Goal: Task Accomplishment & Management: Use online tool/utility

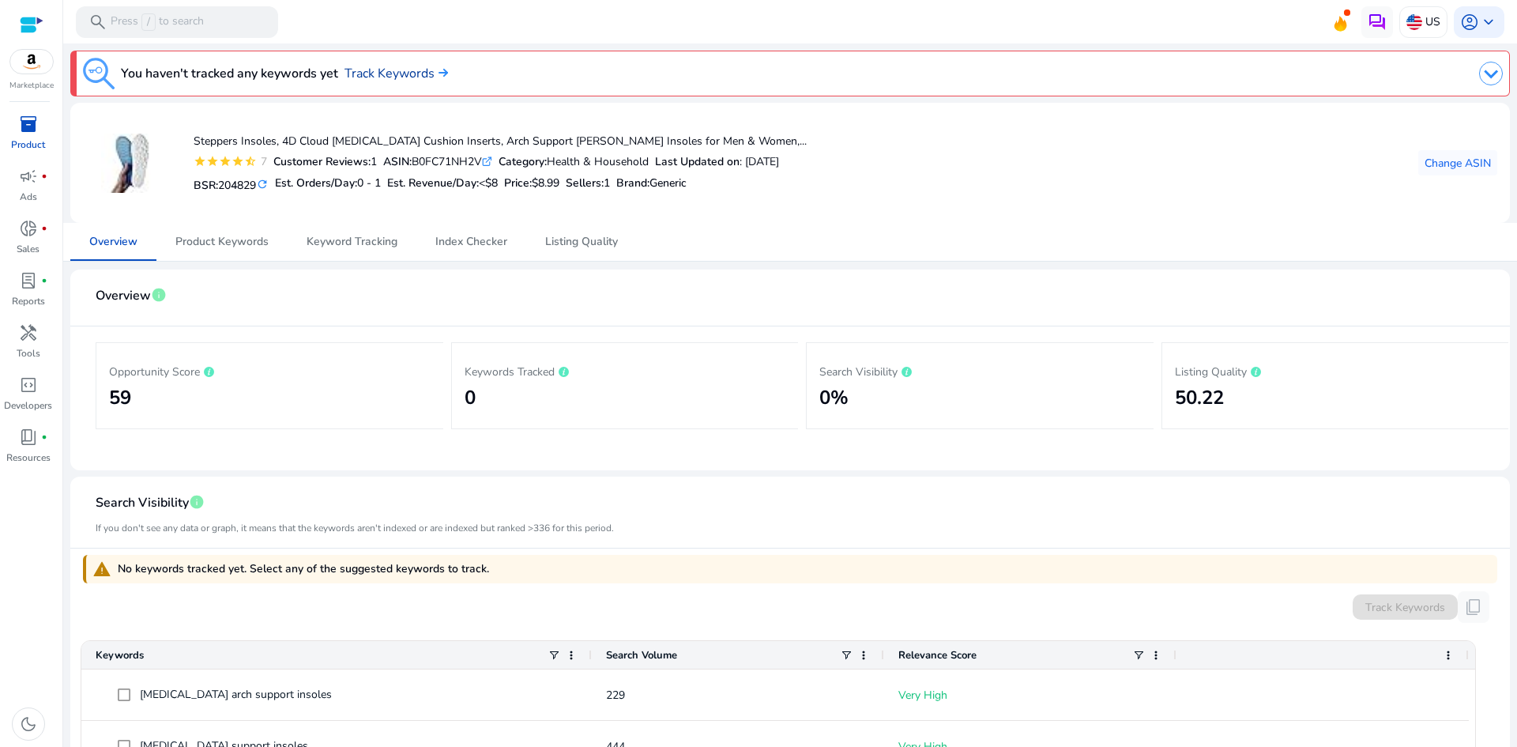
click at [391, 75] on link "Track Keywords" at bounding box center [395, 73] width 103 height 19
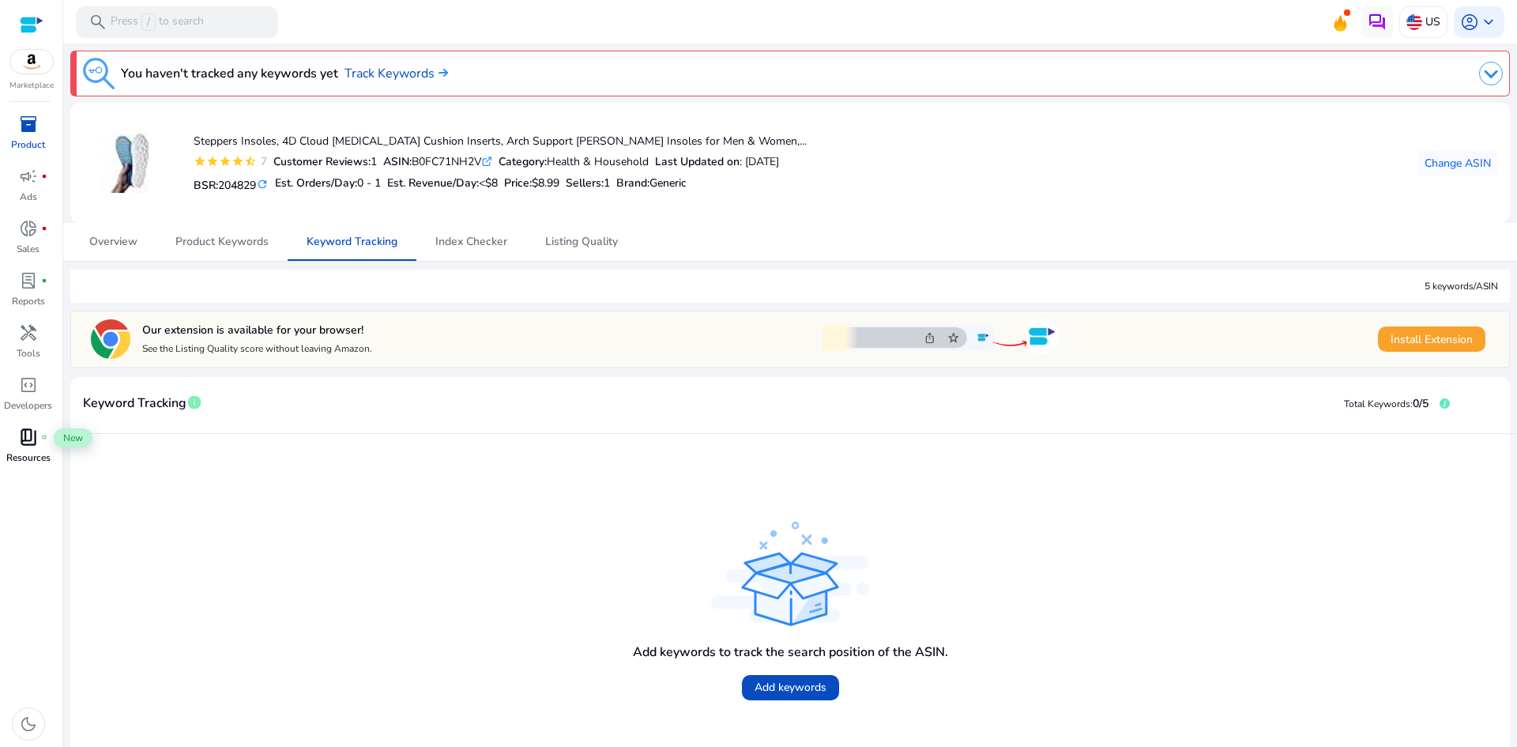
click at [24, 445] on span "book_4" at bounding box center [28, 436] width 19 height 19
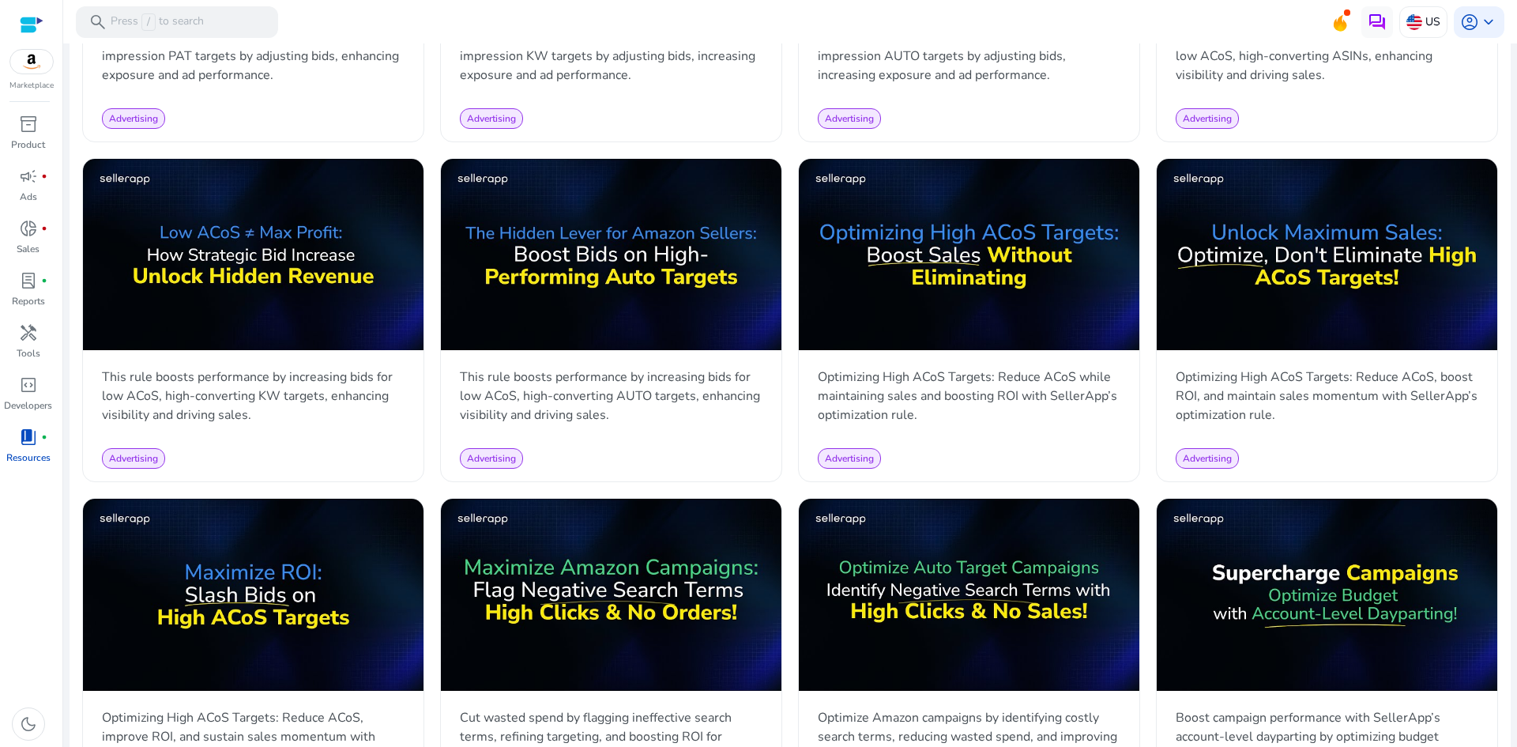
scroll to position [983, 0]
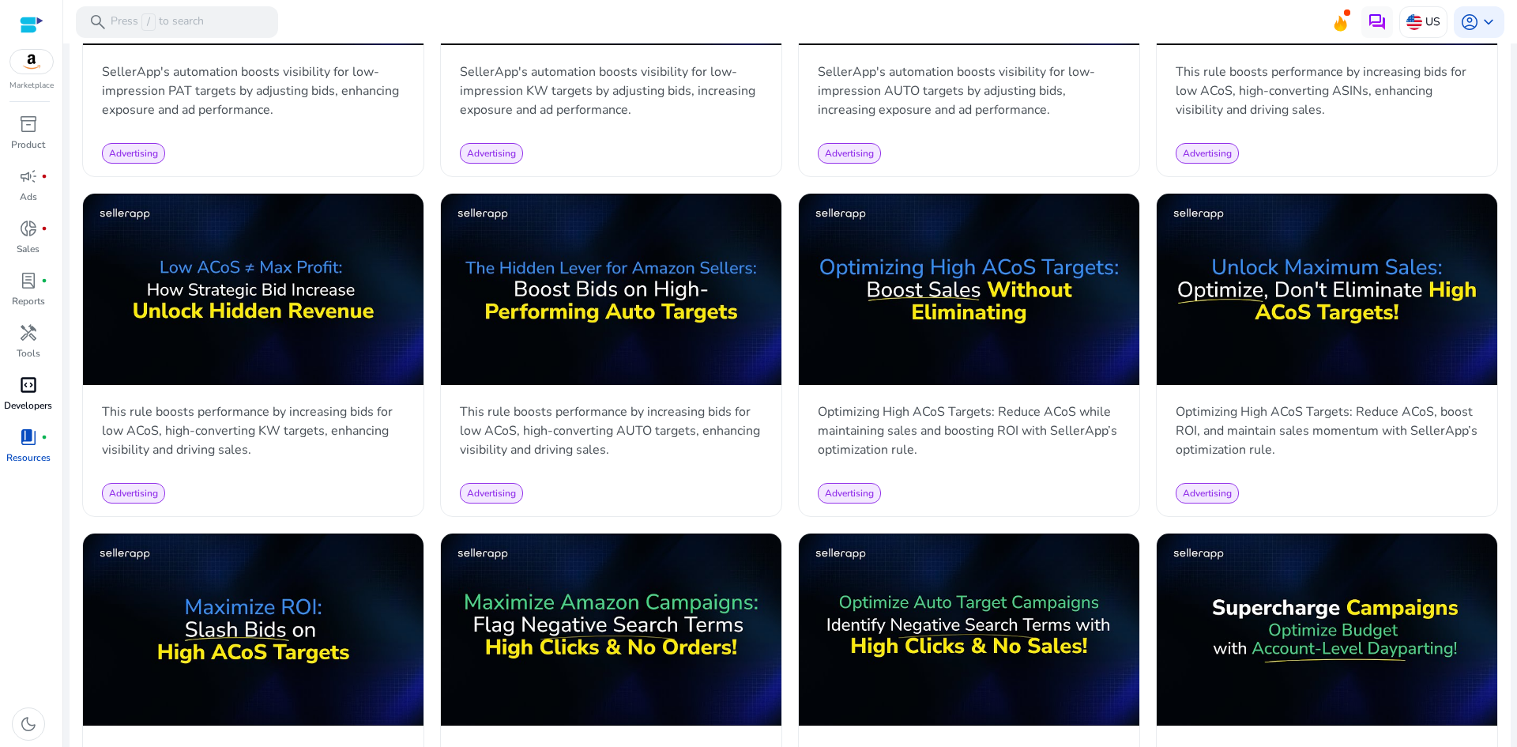
click at [19, 379] on span "code_blocks" at bounding box center [28, 384] width 19 height 19
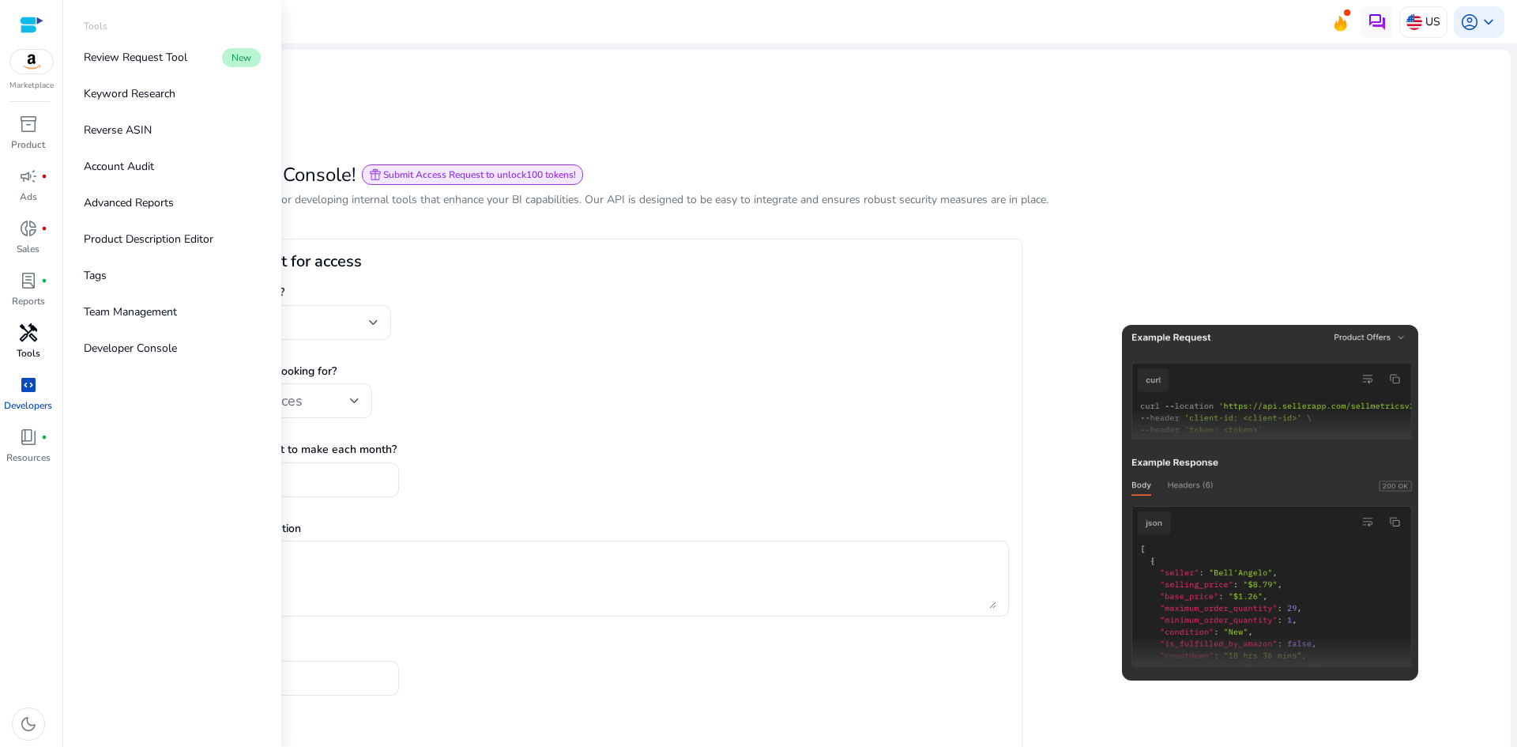
click at [31, 342] on span "handyman" at bounding box center [28, 332] width 19 height 19
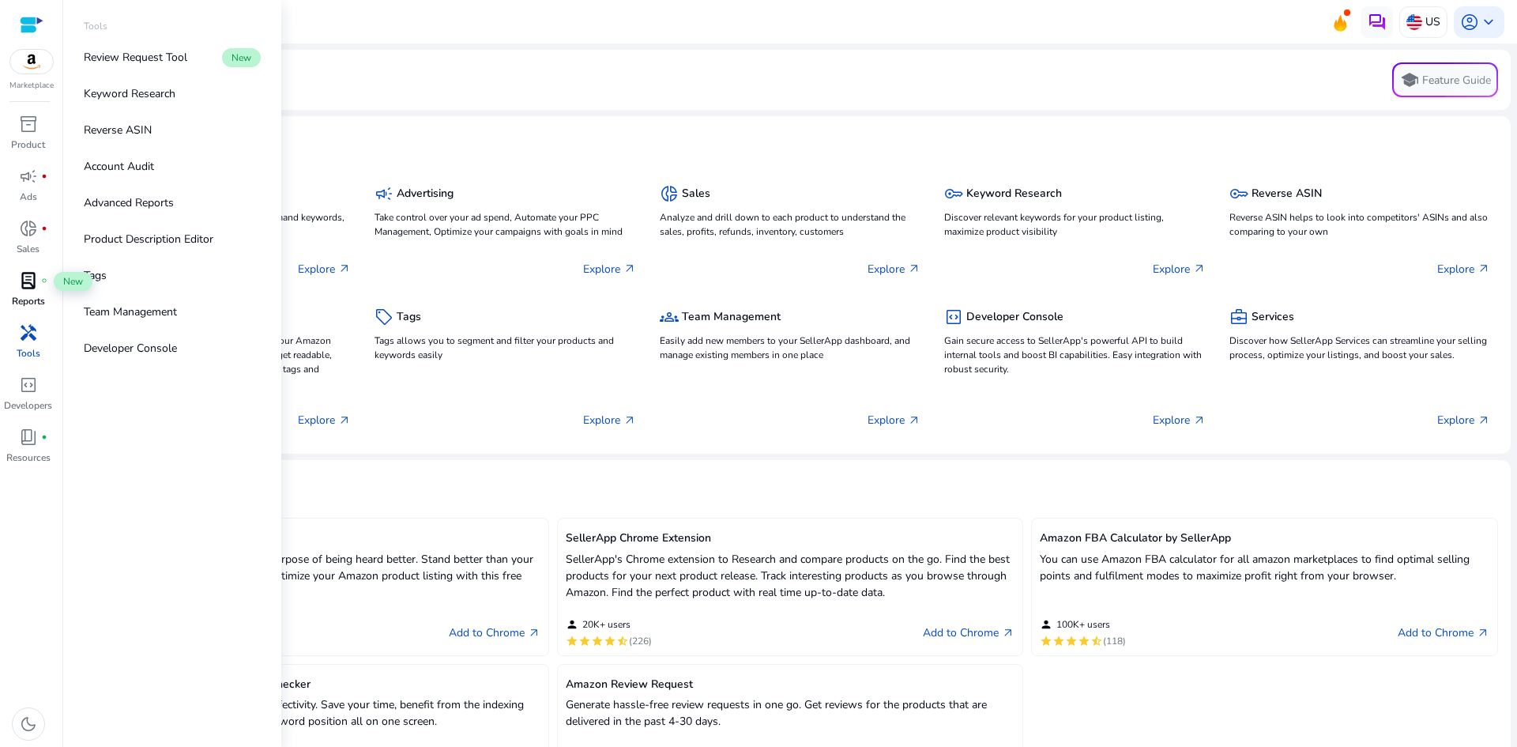
click at [48, 281] on div "lab_profile fiber_manual_record" at bounding box center [28, 280] width 44 height 25
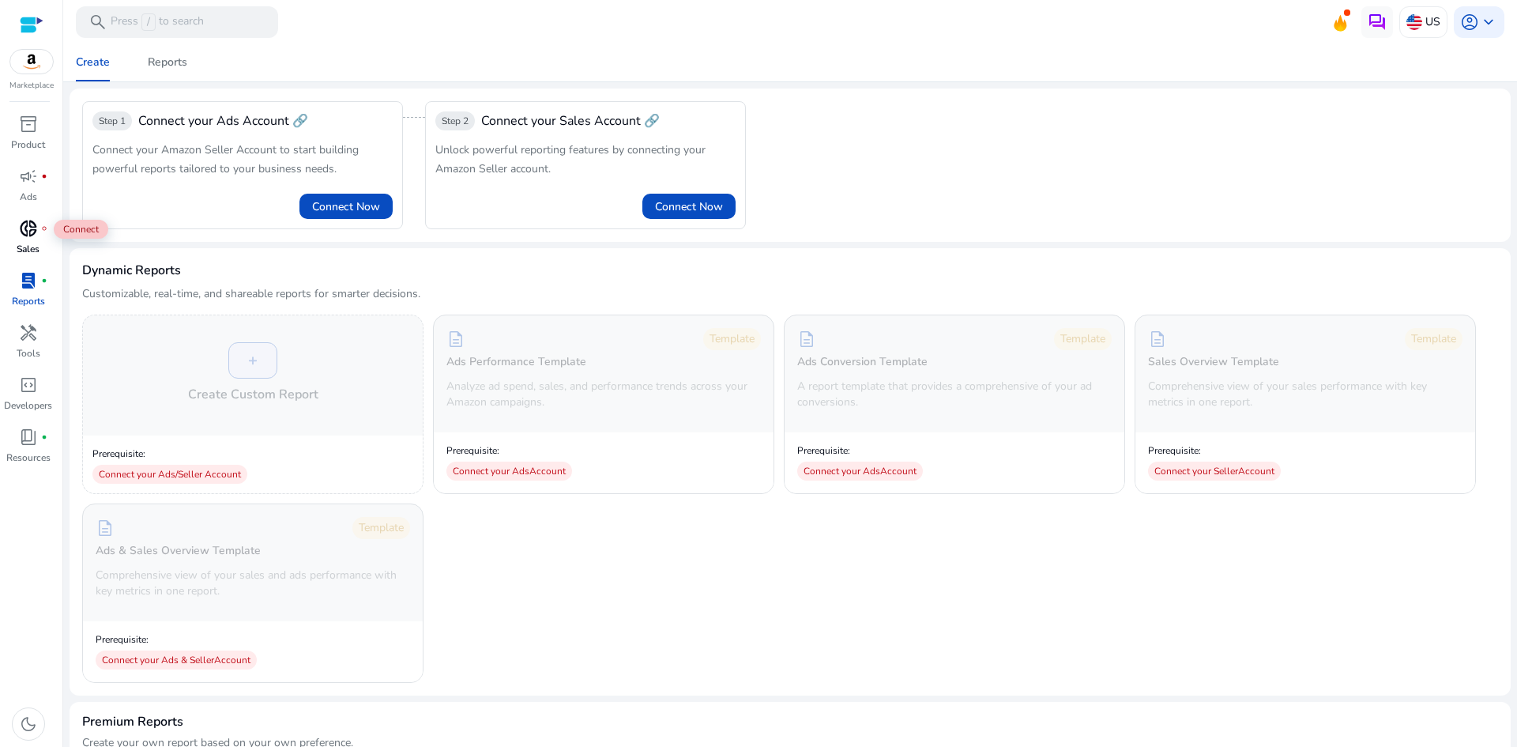
click at [31, 222] on span "donut_small" at bounding box center [28, 228] width 19 height 19
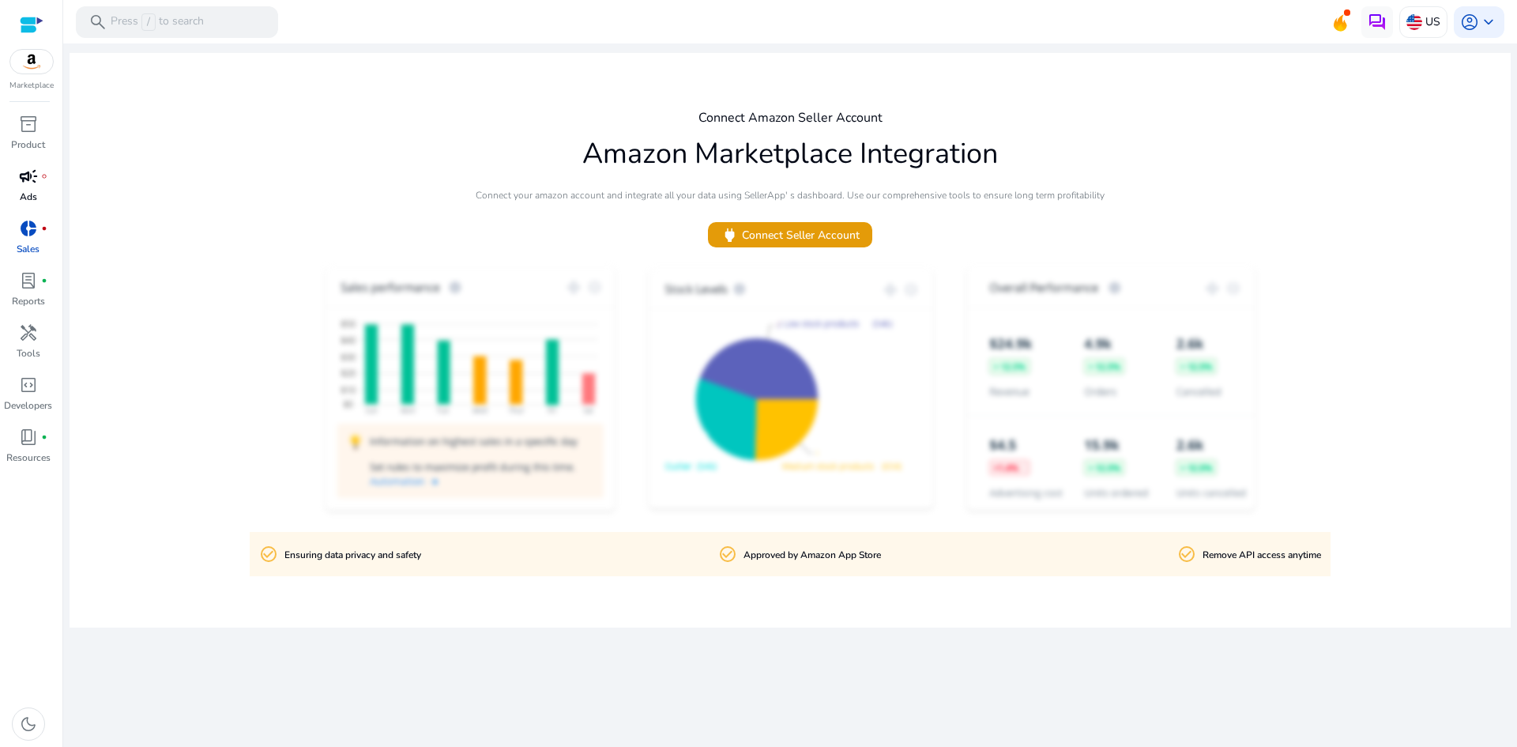
click at [32, 198] on p "Ads" at bounding box center [28, 197] width 17 height 14
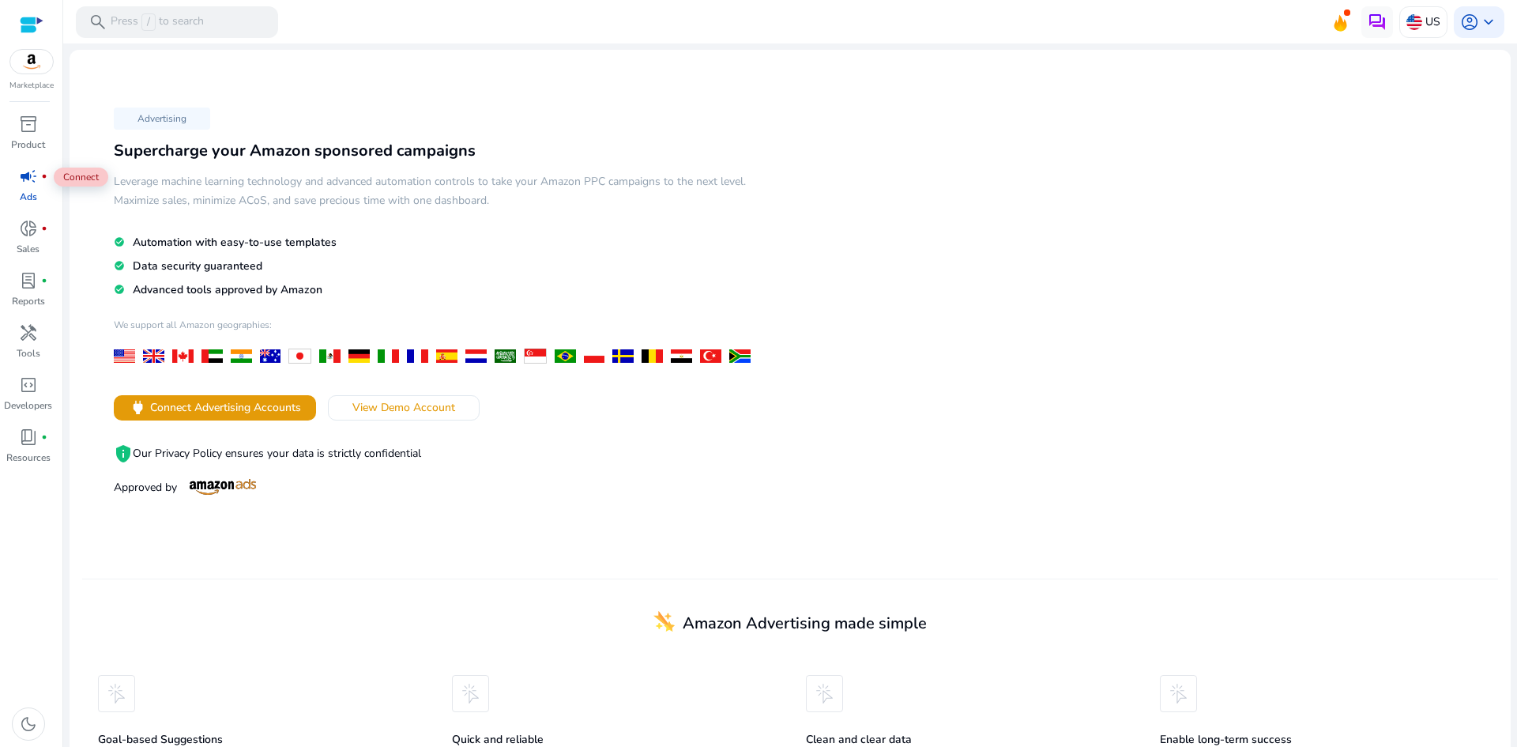
click at [29, 173] on span "campaign" at bounding box center [28, 176] width 19 height 19
click at [32, 157] on link "inventory_2 Product" at bounding box center [28, 137] width 56 height 52
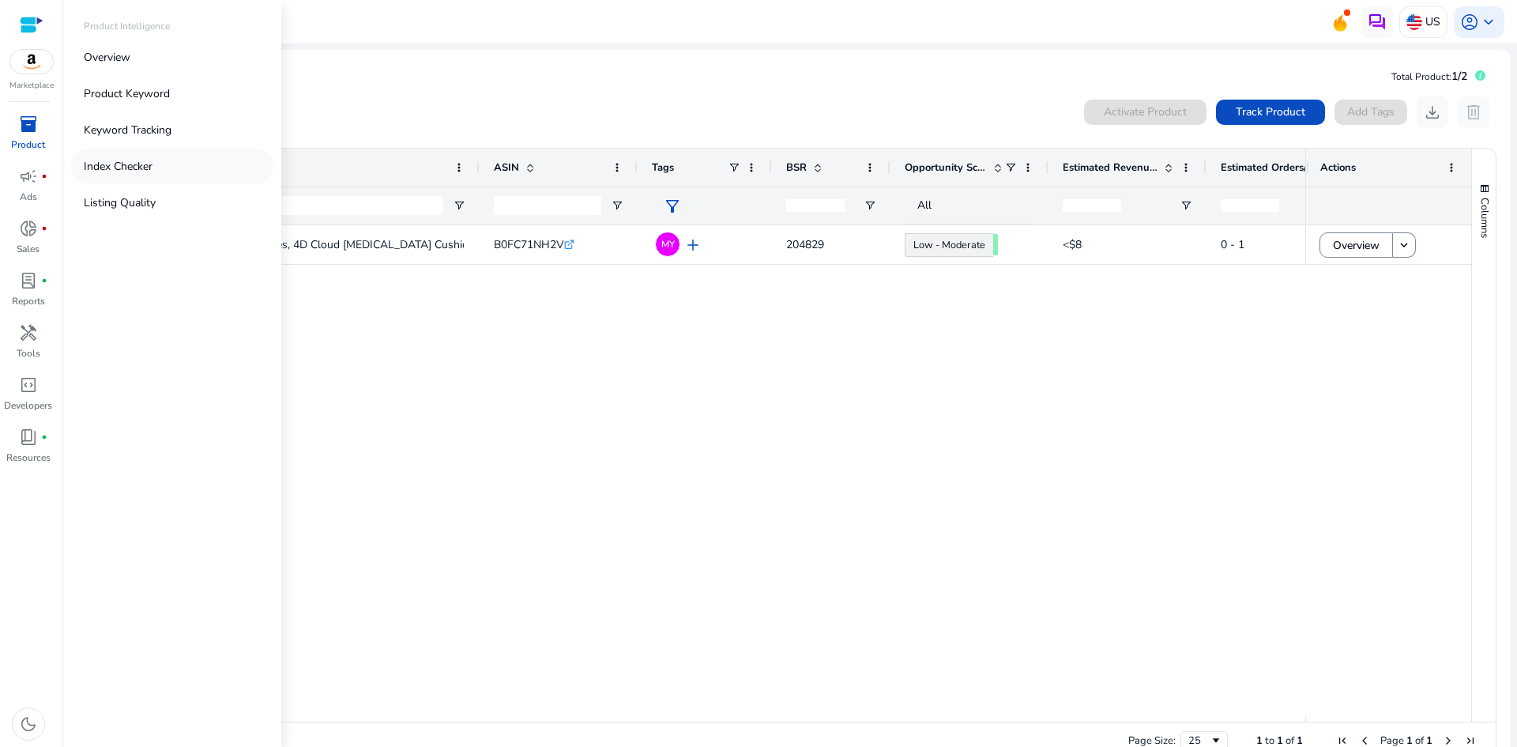
click at [135, 172] on p "Index Checker" at bounding box center [118, 166] width 69 height 17
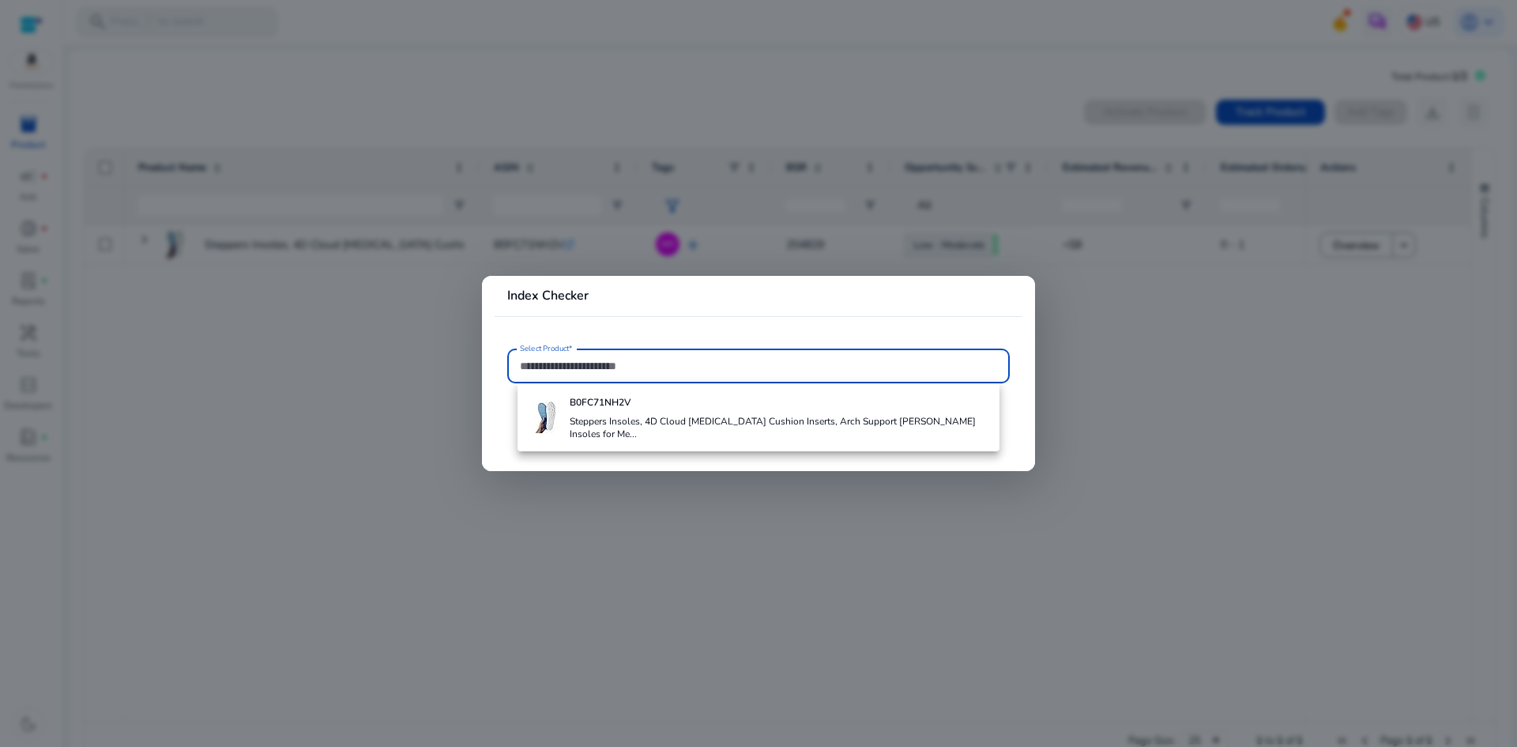
click at [608, 371] on input "Select Product*" at bounding box center [758, 365] width 477 height 17
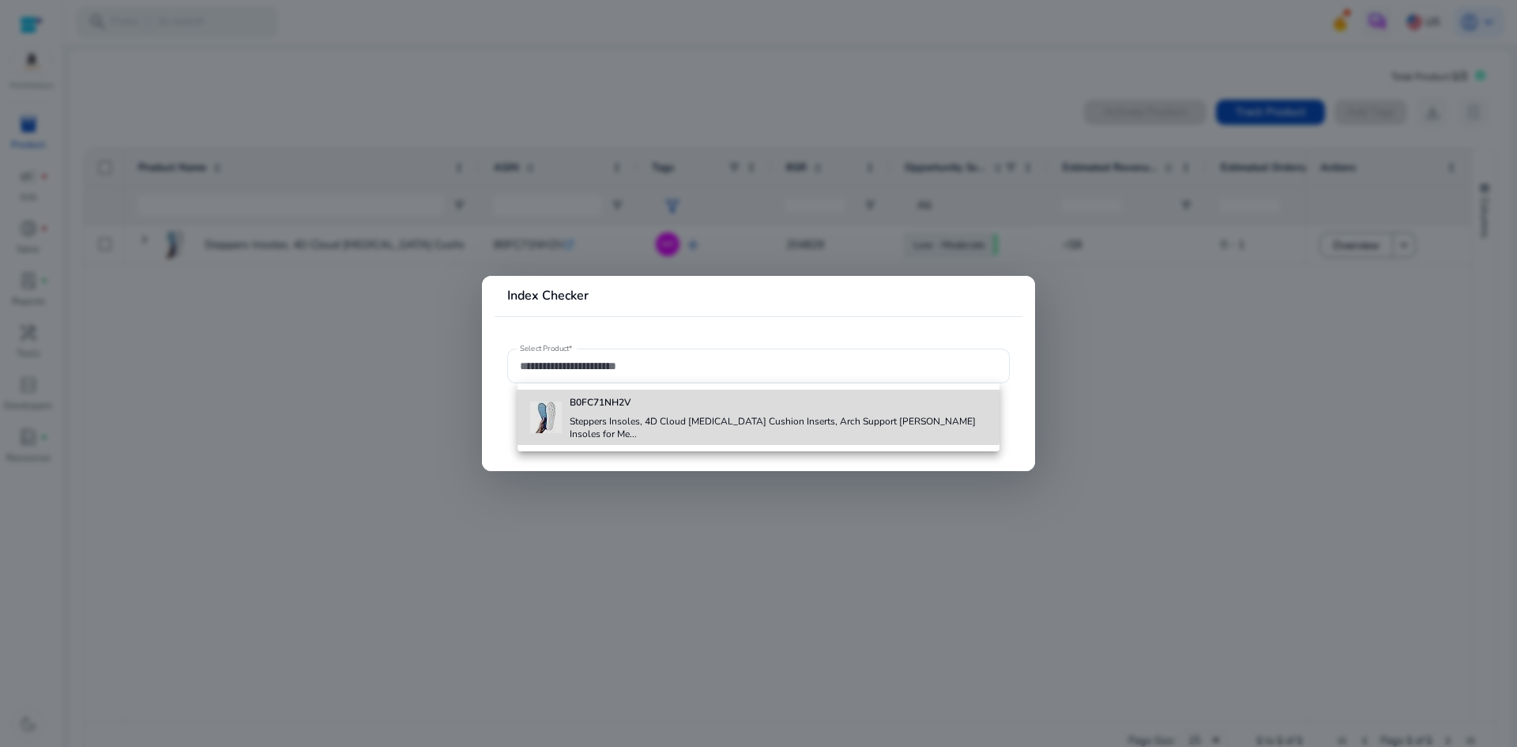
click at [615, 415] on h4 "Steppers Insoles, 4D Cloud [MEDICAL_DATA] Cushion Inserts, Arch Support [PERSON…" at bounding box center [778, 427] width 417 height 25
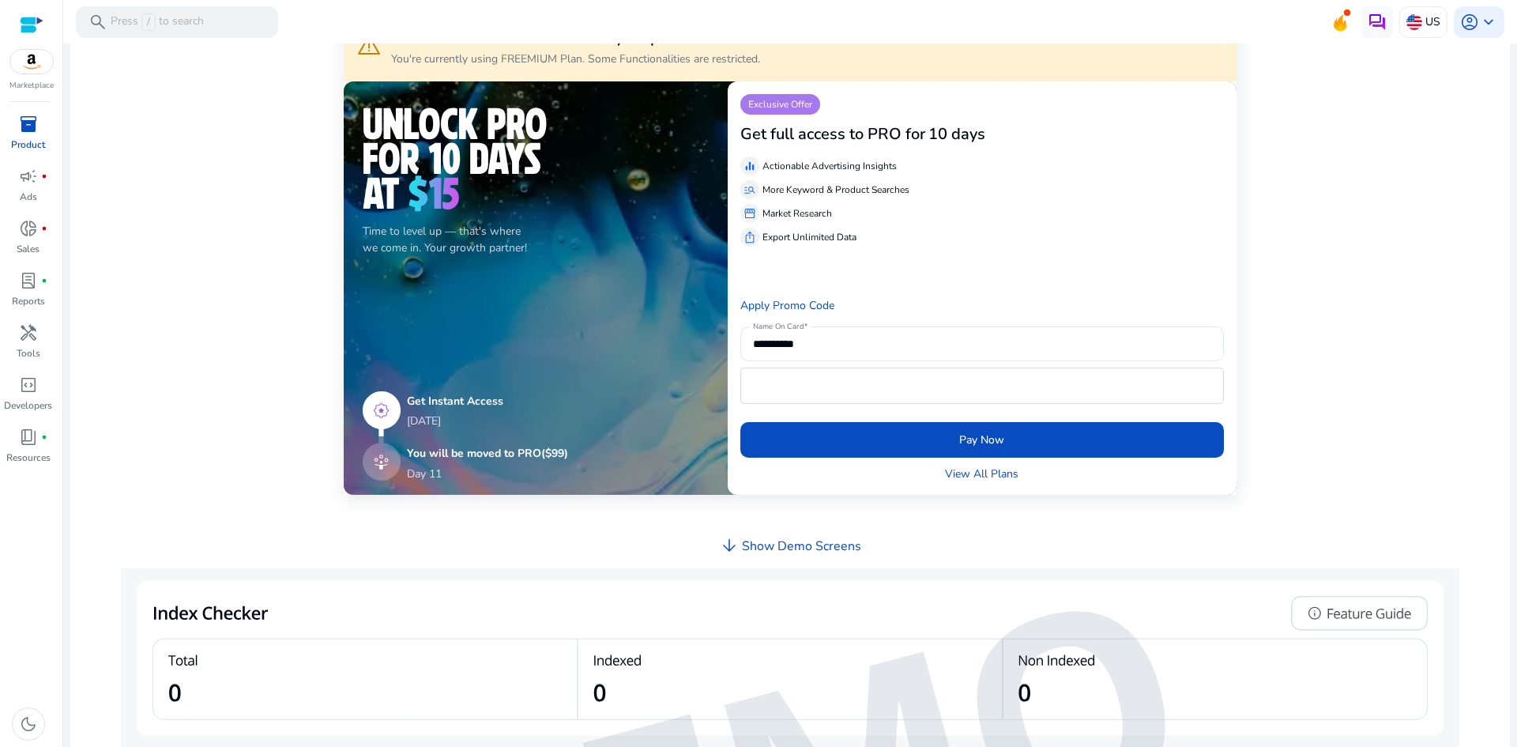
scroll to position [299, 0]
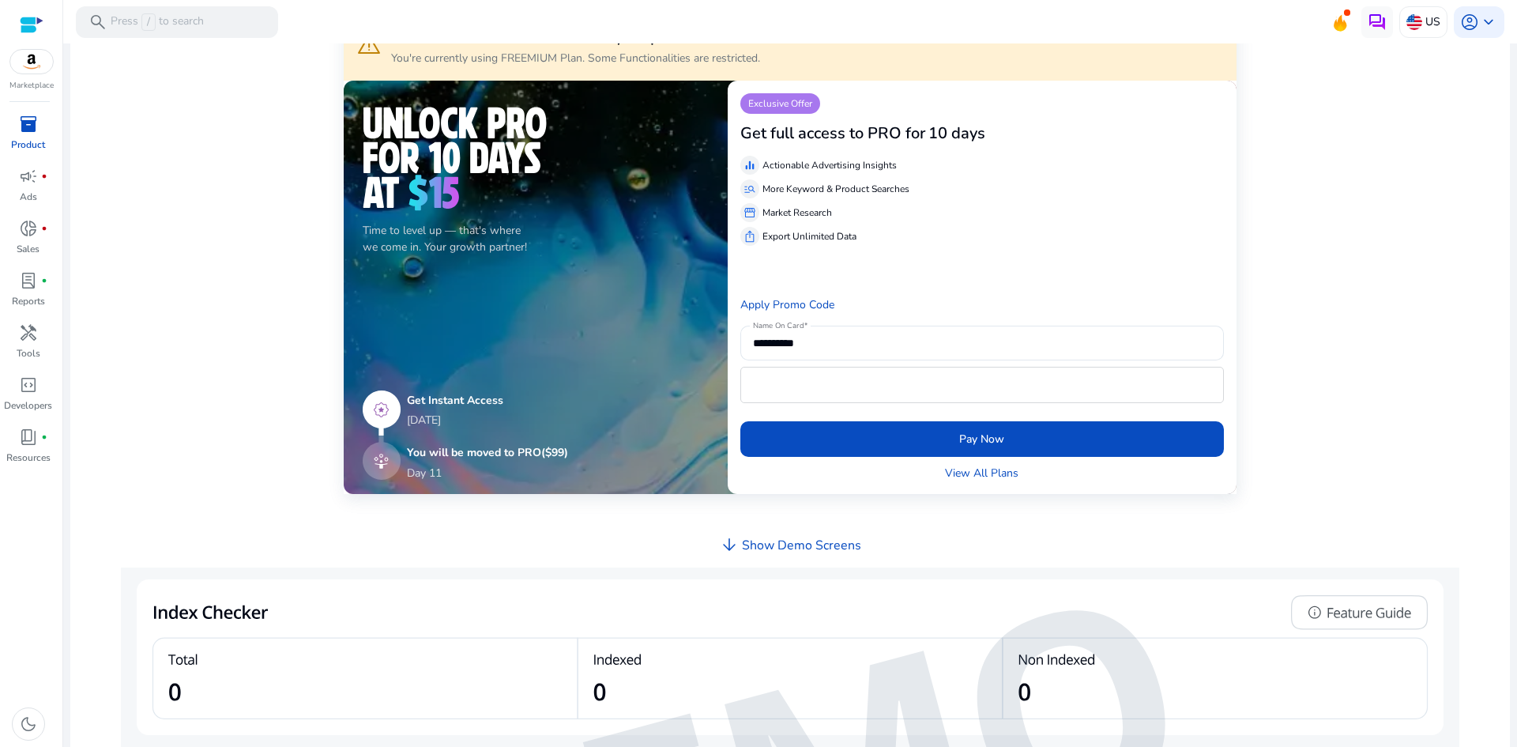
click at [844, 139] on h3 "Get full access to PRO for" at bounding box center [832, 133] width 185 height 19
copy h3 "Get full access to PRO for"
